Goal: Task Accomplishment & Management: Use online tool/utility

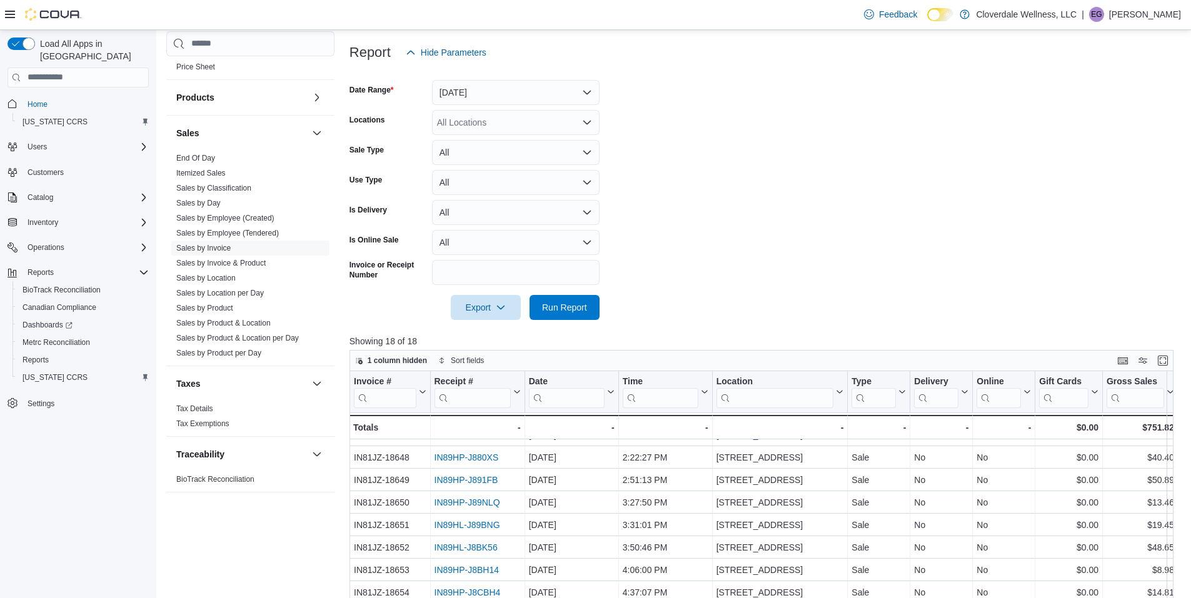
scroll to position [154, 0]
click at [580, 304] on span "Run Report" at bounding box center [564, 309] width 45 height 13
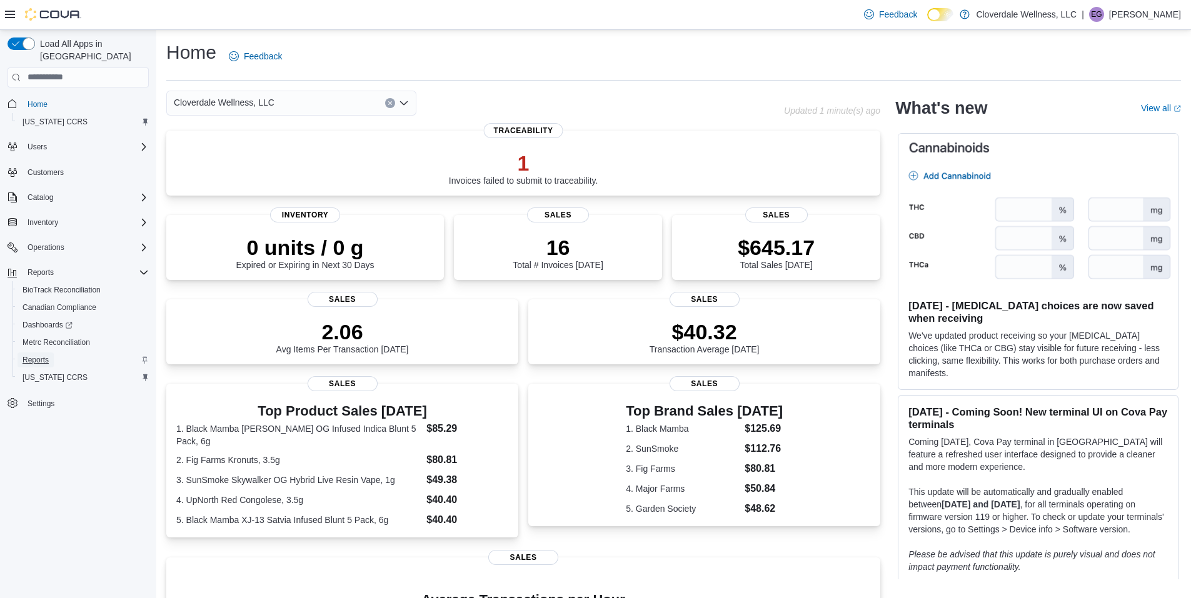
click at [37, 355] on span "Reports" at bounding box center [36, 360] width 26 height 10
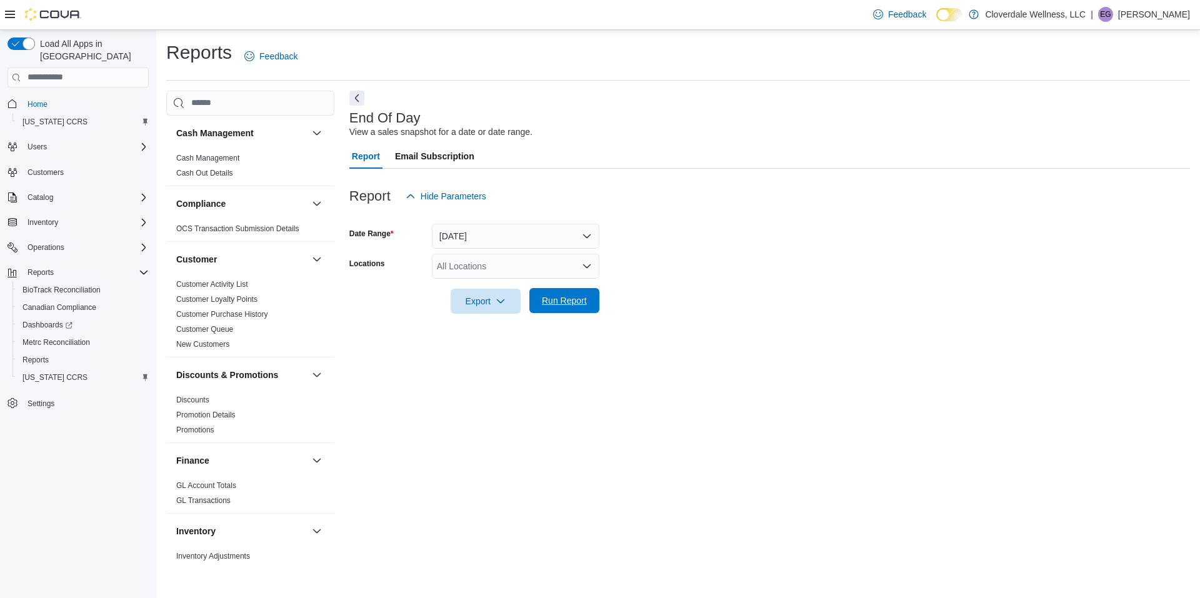
click at [555, 299] on span "Run Report" at bounding box center [564, 300] width 45 height 13
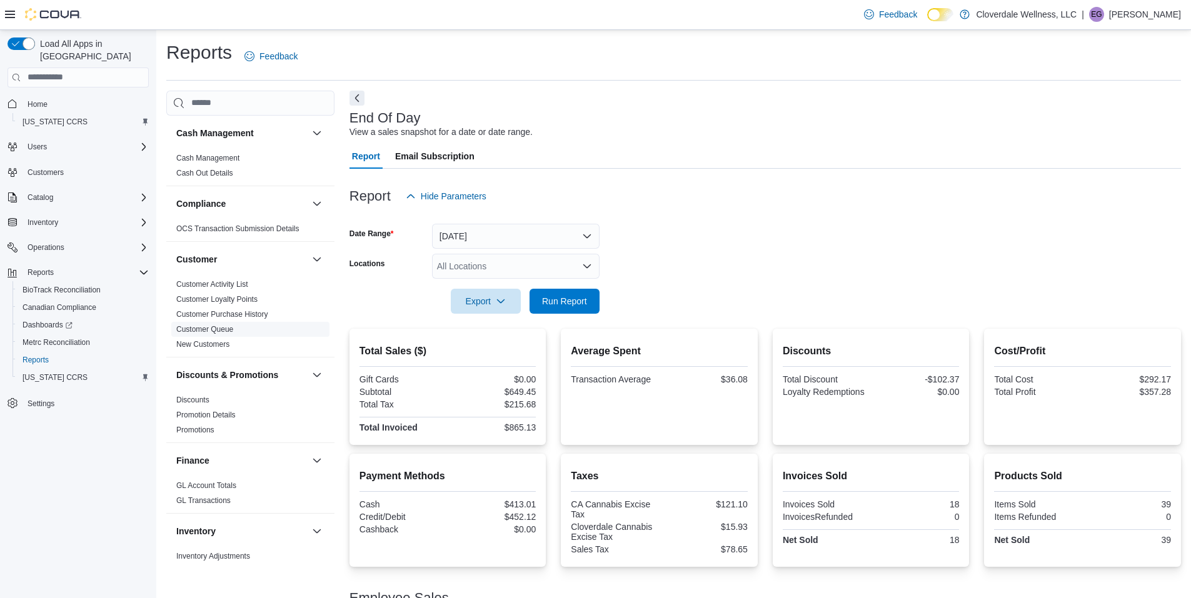
scroll to position [777, 0]
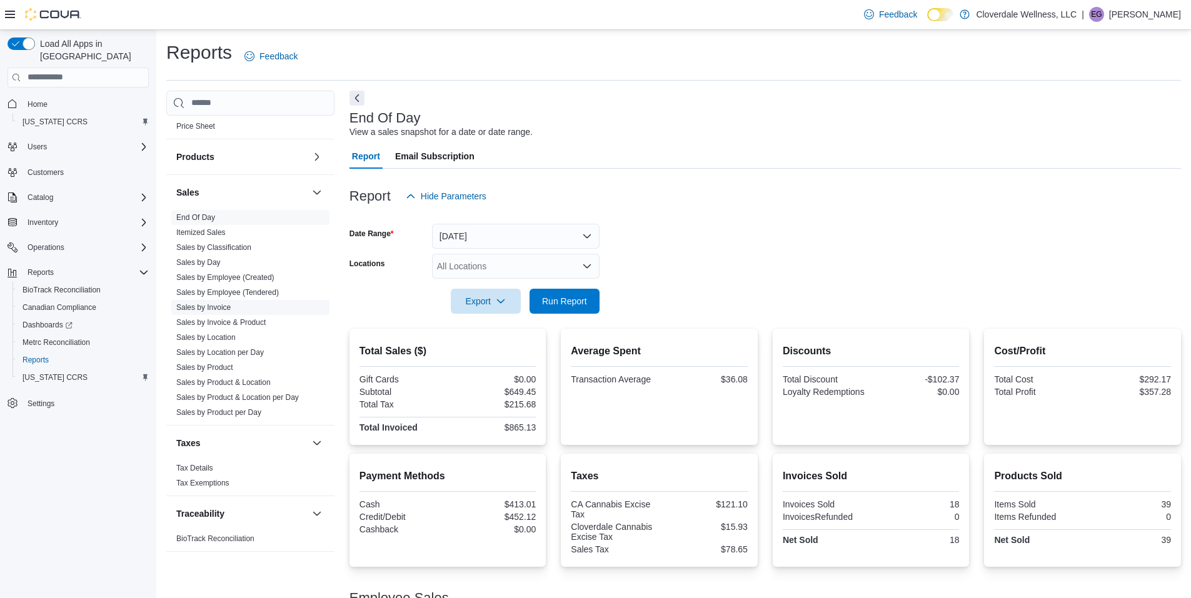
click at [221, 304] on link "Sales by Invoice" at bounding box center [203, 307] width 54 height 9
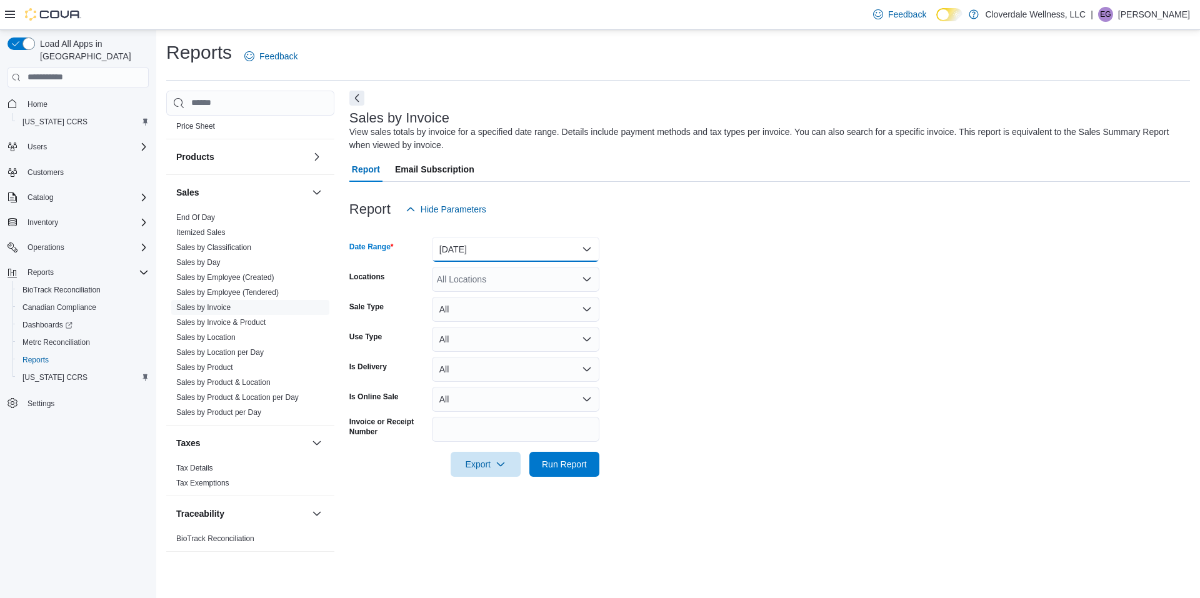
click at [589, 253] on button "Yesterday" at bounding box center [516, 249] width 168 height 25
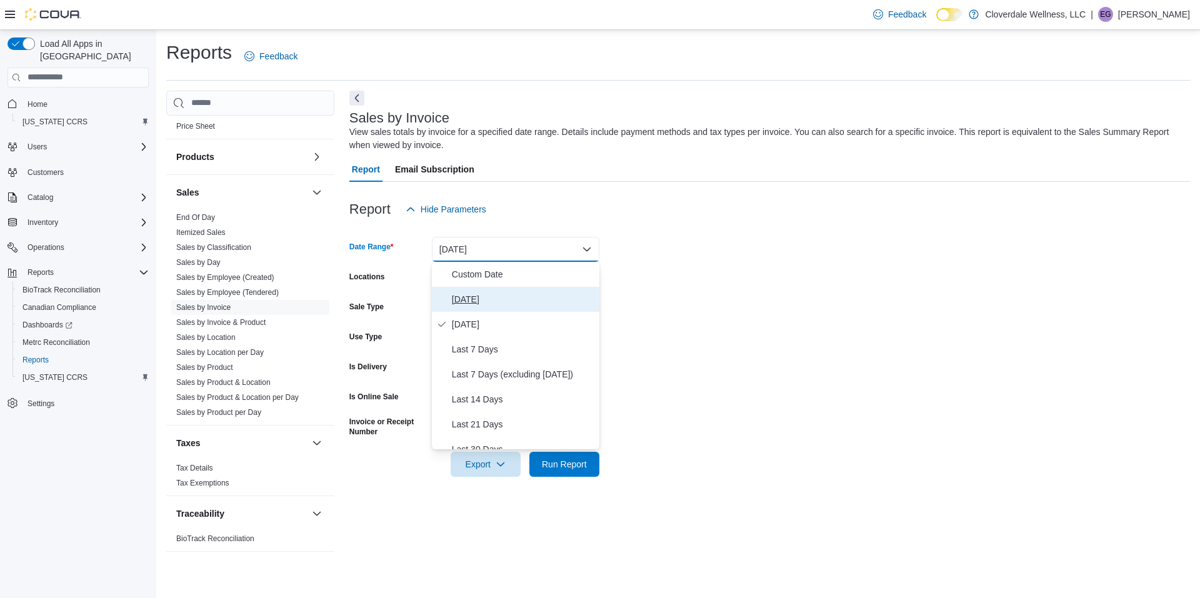
click at [490, 299] on span "[DATE]" at bounding box center [523, 299] width 143 height 15
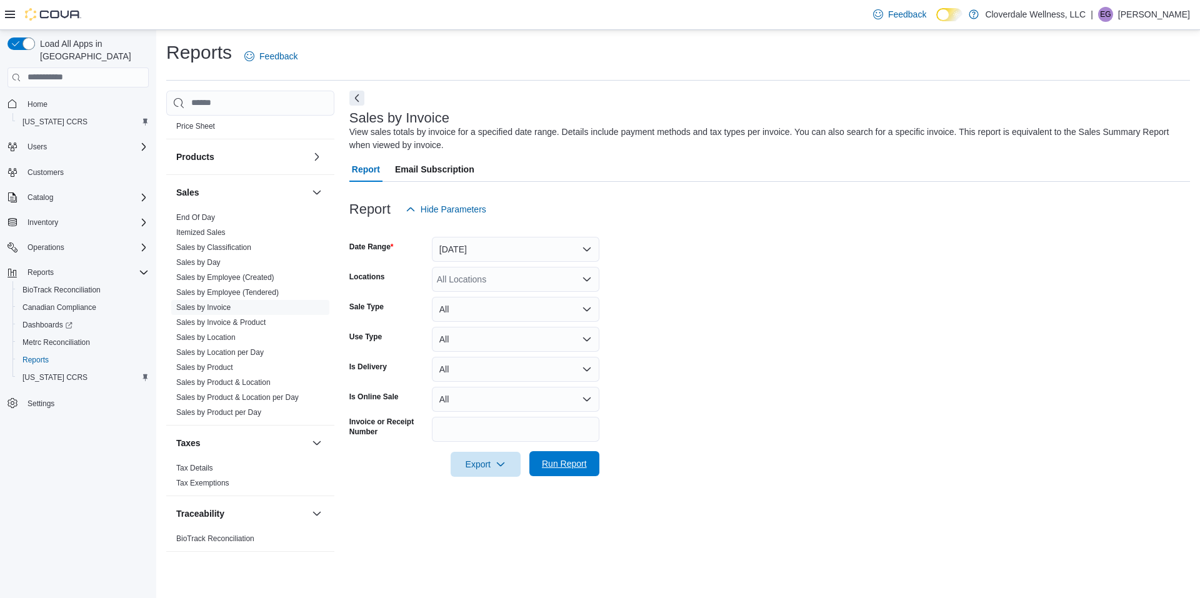
click at [571, 462] on span "Run Report" at bounding box center [564, 464] width 45 height 13
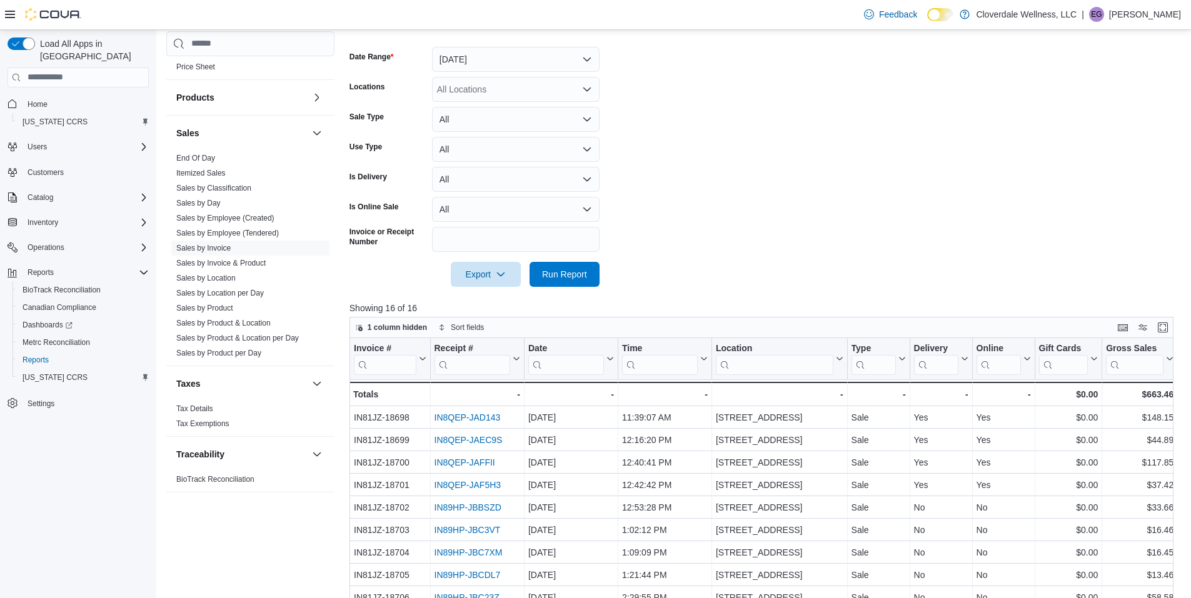
scroll to position [397, 0]
